Goal: Information Seeking & Learning: Learn about a topic

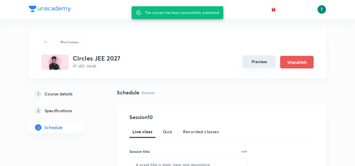
click at [256, 63] on button "Preview" at bounding box center [258, 61] width 33 height 13
